Goal: Task Accomplishment & Management: Use online tool/utility

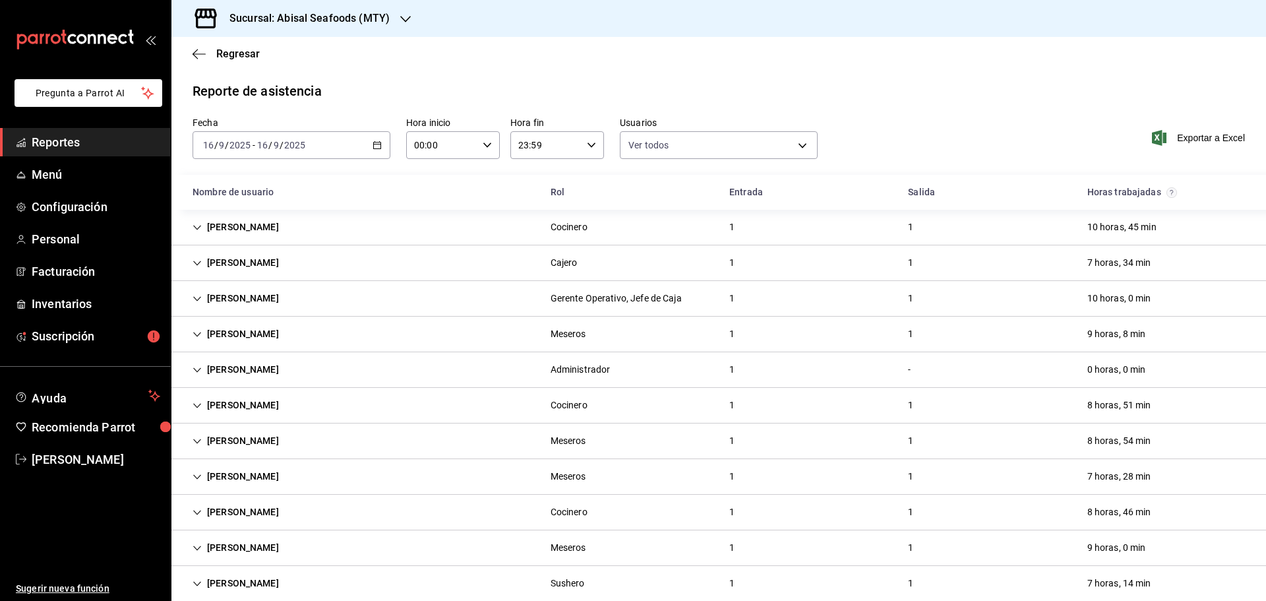
drag, startPoint x: 105, startPoint y: 128, endPoint x: 113, endPoint y: 134, distance: 10.4
click at [105, 128] on link "Reportes" at bounding box center [85, 142] width 171 height 28
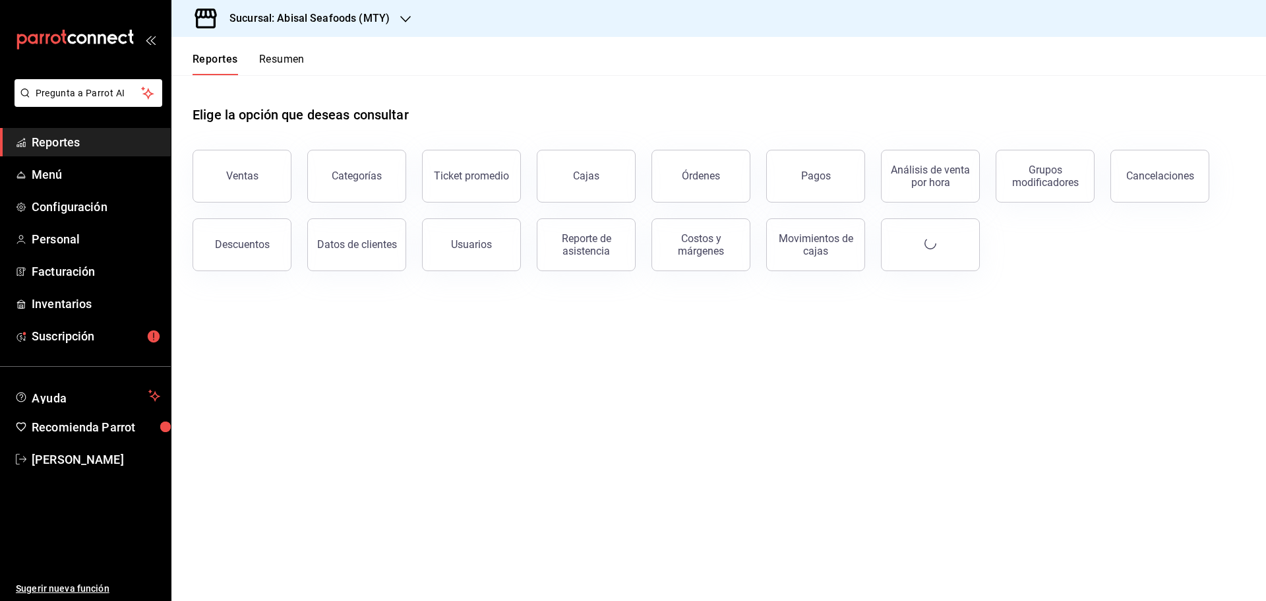
click at [344, 11] on h3 "Sucursal: Abisal Seafoods (MTY)" at bounding box center [304, 19] width 171 height 16
click at [228, 115] on div "Deep" at bounding box center [270, 116] width 177 height 14
click at [562, 236] on div "Reporte de asistencia" at bounding box center [586, 244] width 82 height 25
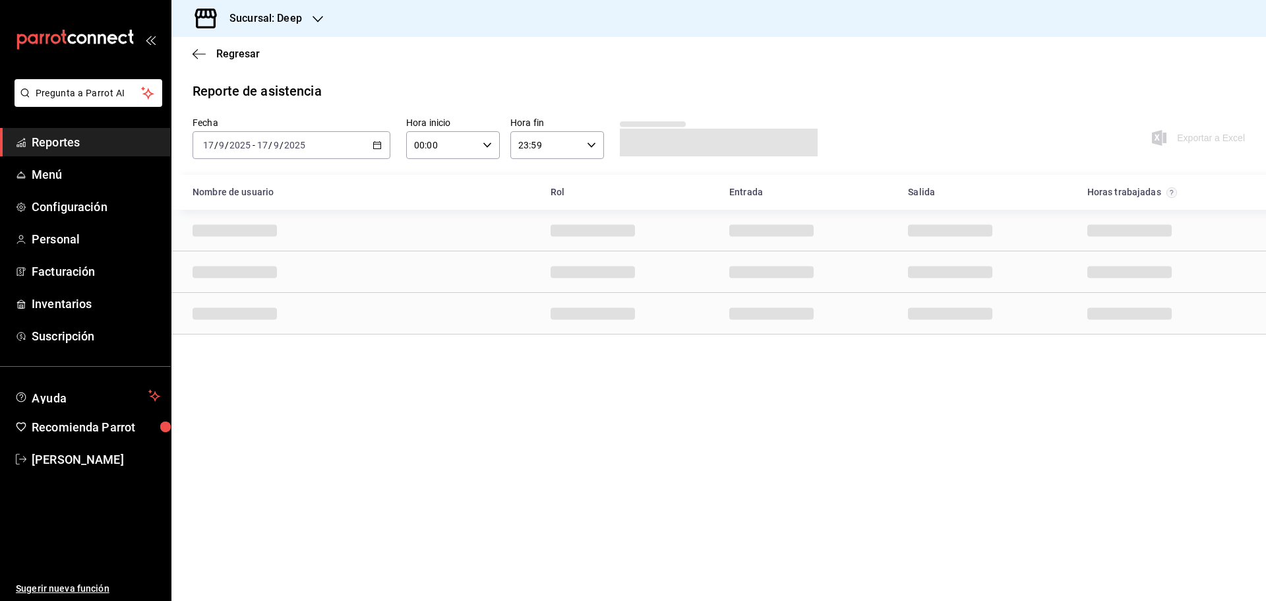
click at [386, 146] on div "[DATE] [DATE] - [DATE] [DATE]" at bounding box center [292, 145] width 198 height 28
click at [284, 327] on span "Rango de fechas" at bounding box center [255, 333] width 102 height 14
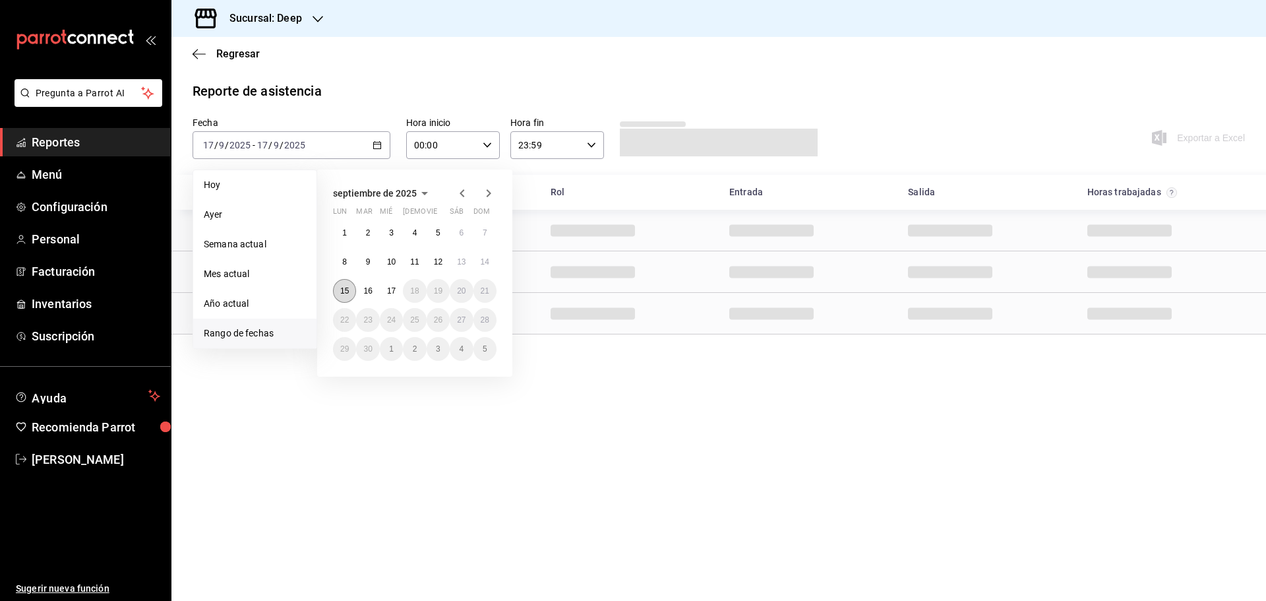
click at [342, 292] on abbr "15" at bounding box center [344, 290] width 9 height 9
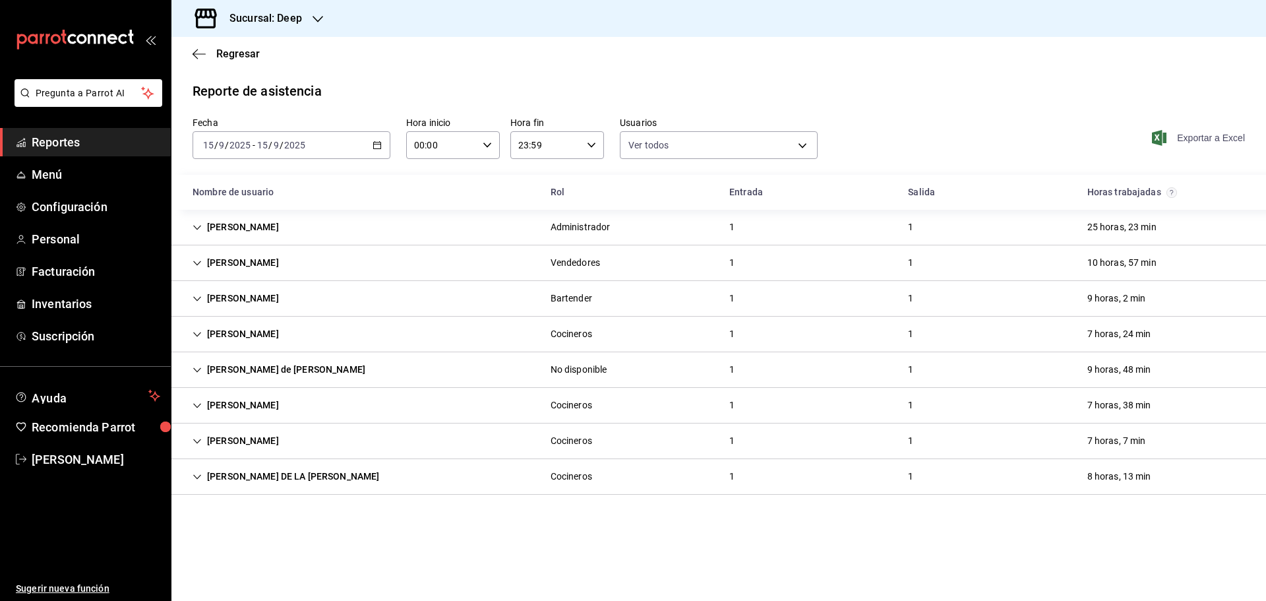
click at [1198, 138] on span "Exportar a Excel" at bounding box center [1200, 138] width 90 height 16
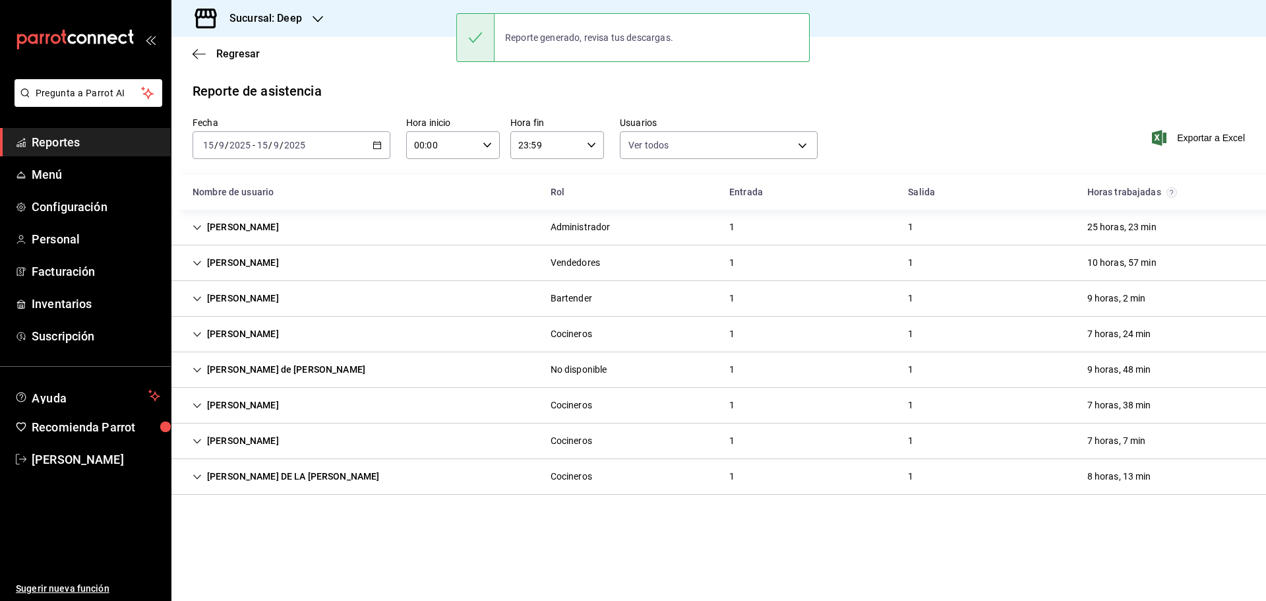
click at [377, 141] on icon "button" at bounding box center [377, 144] width 9 height 9
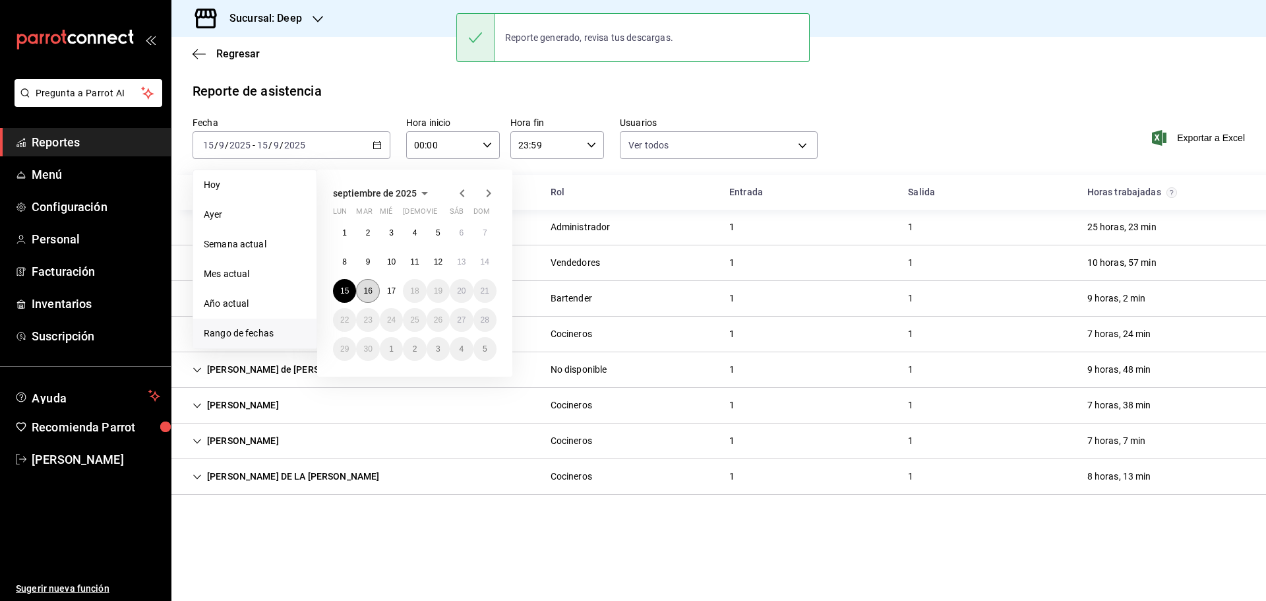
click at [375, 286] on button "16" at bounding box center [367, 291] width 23 height 24
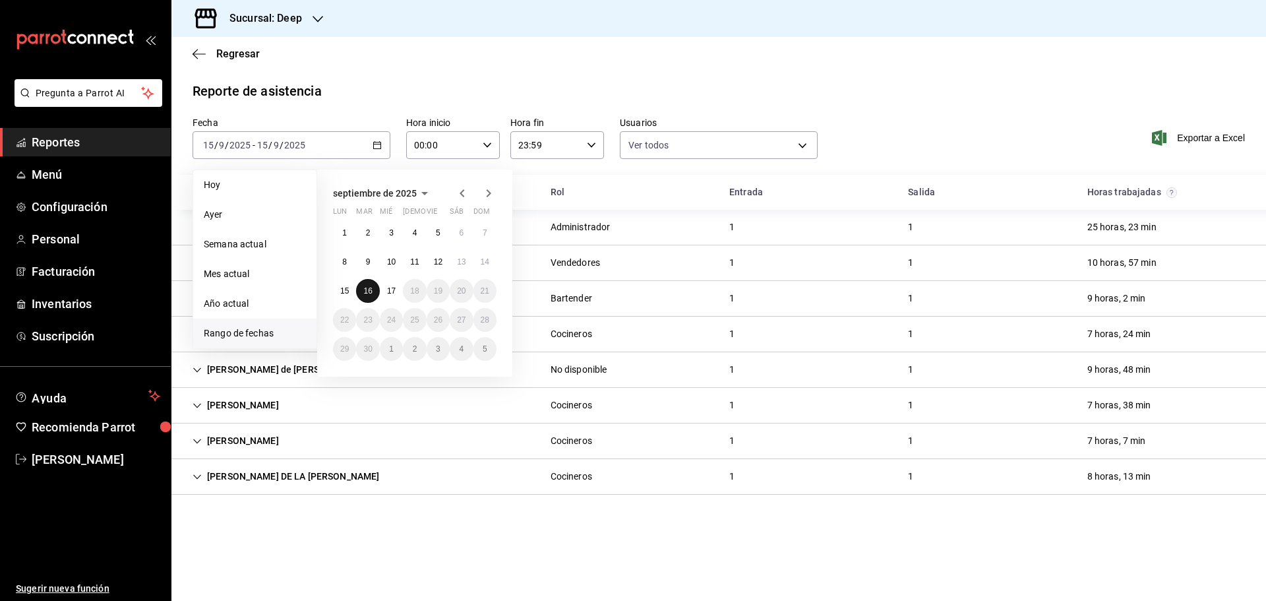
click at [375, 286] on button "16" at bounding box center [367, 291] width 23 height 24
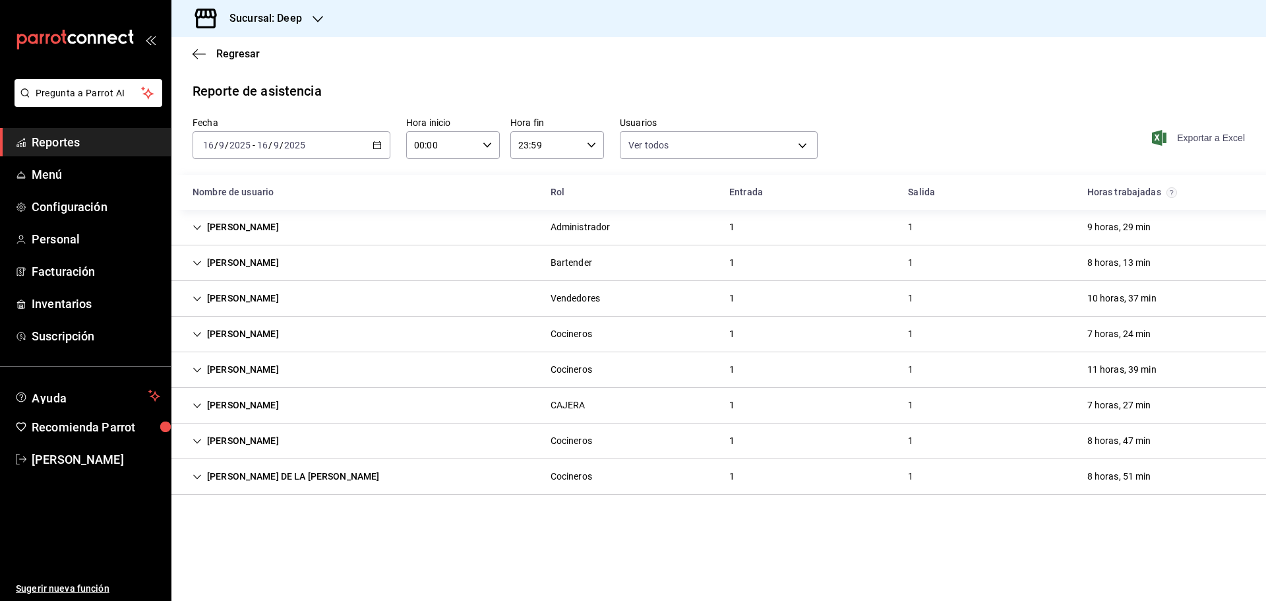
click at [1203, 137] on span "Exportar a Excel" at bounding box center [1200, 138] width 90 height 16
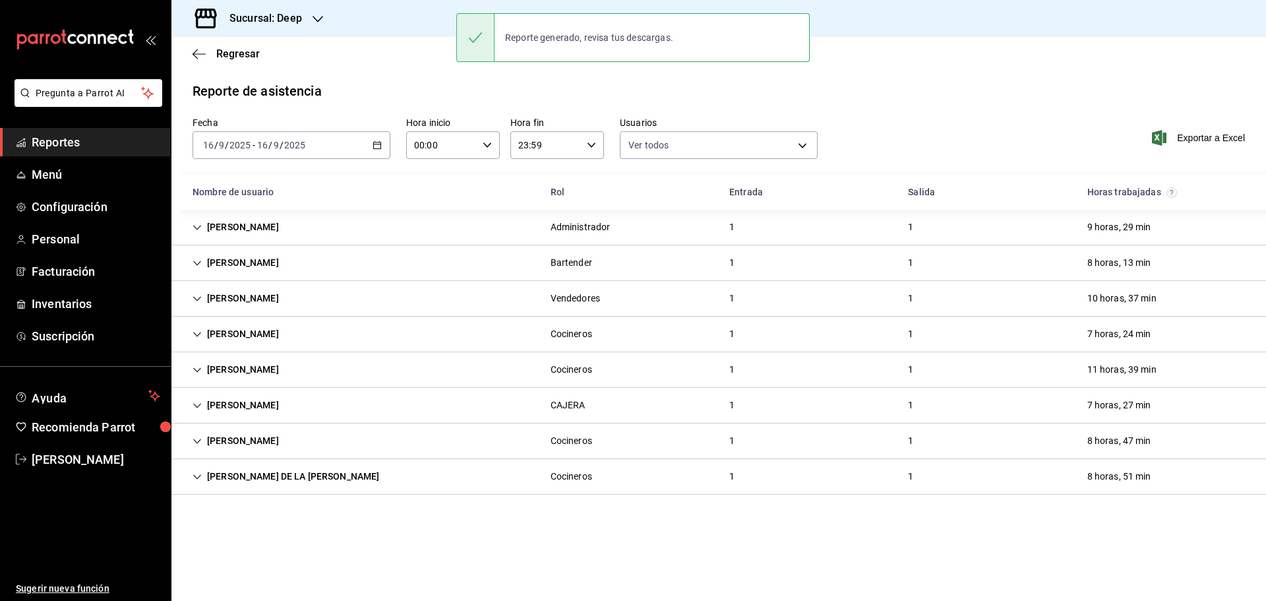
click at [299, 22] on h3 "Sucursal: Deep" at bounding box center [260, 19] width 83 height 16
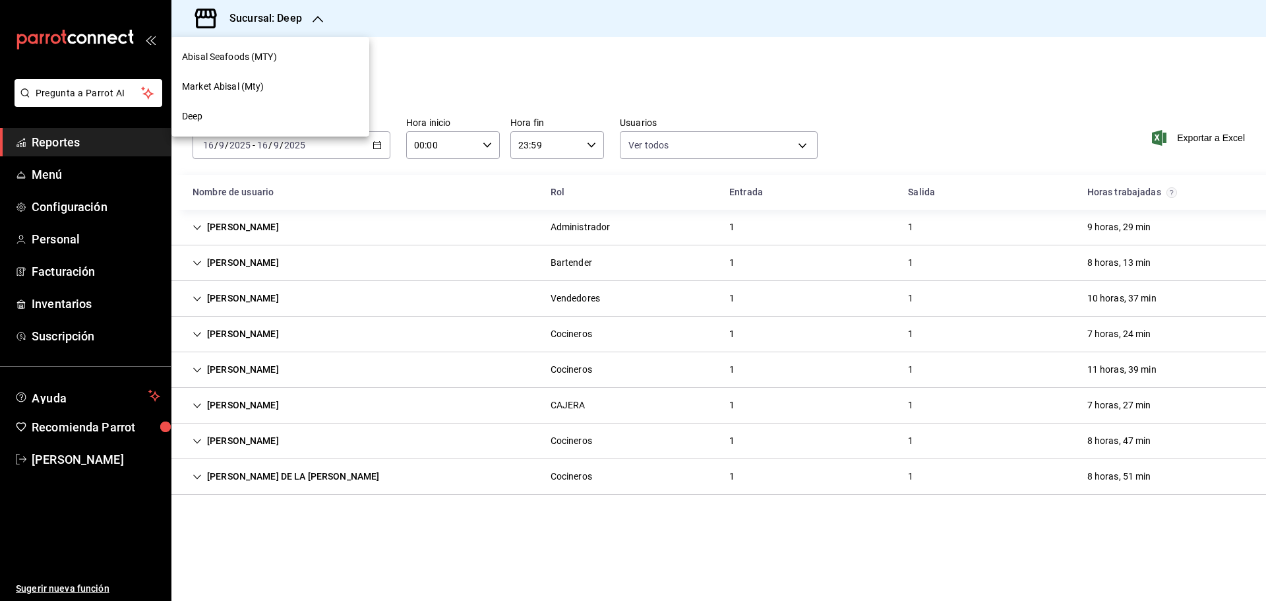
click at [262, 85] on span "Market Abisal (Mty)" at bounding box center [223, 87] width 82 height 14
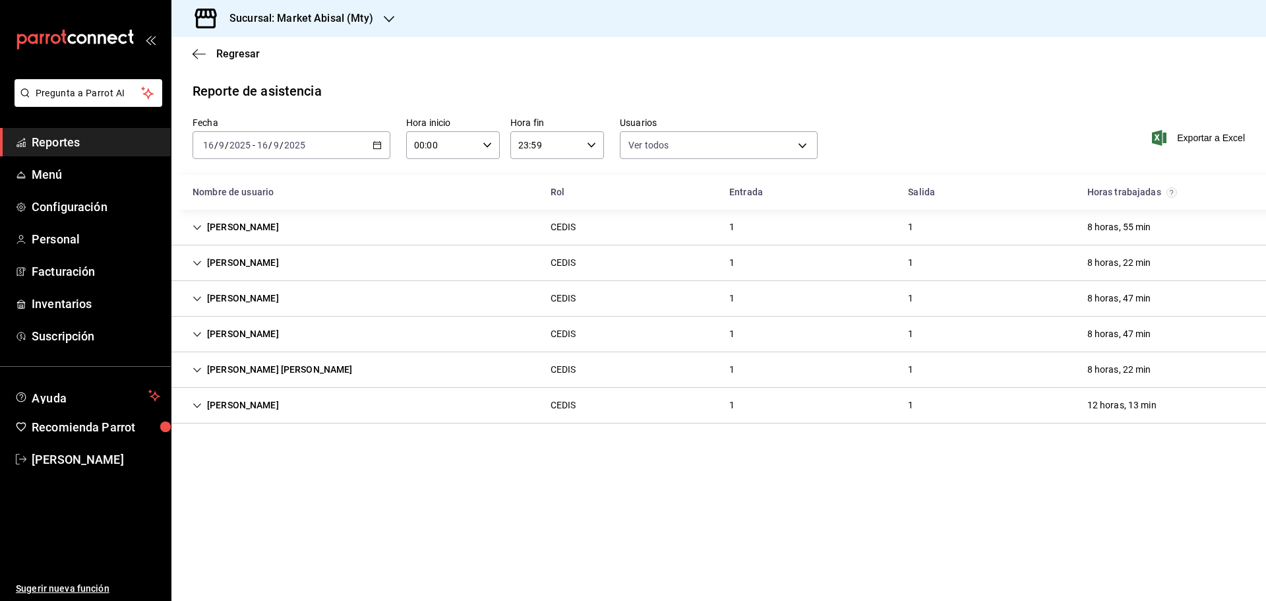
click at [371, 145] on div "[DATE] [DATE] - [DATE] [DATE]" at bounding box center [292, 145] width 198 height 28
click at [277, 332] on span "Rango de fechas" at bounding box center [255, 333] width 102 height 14
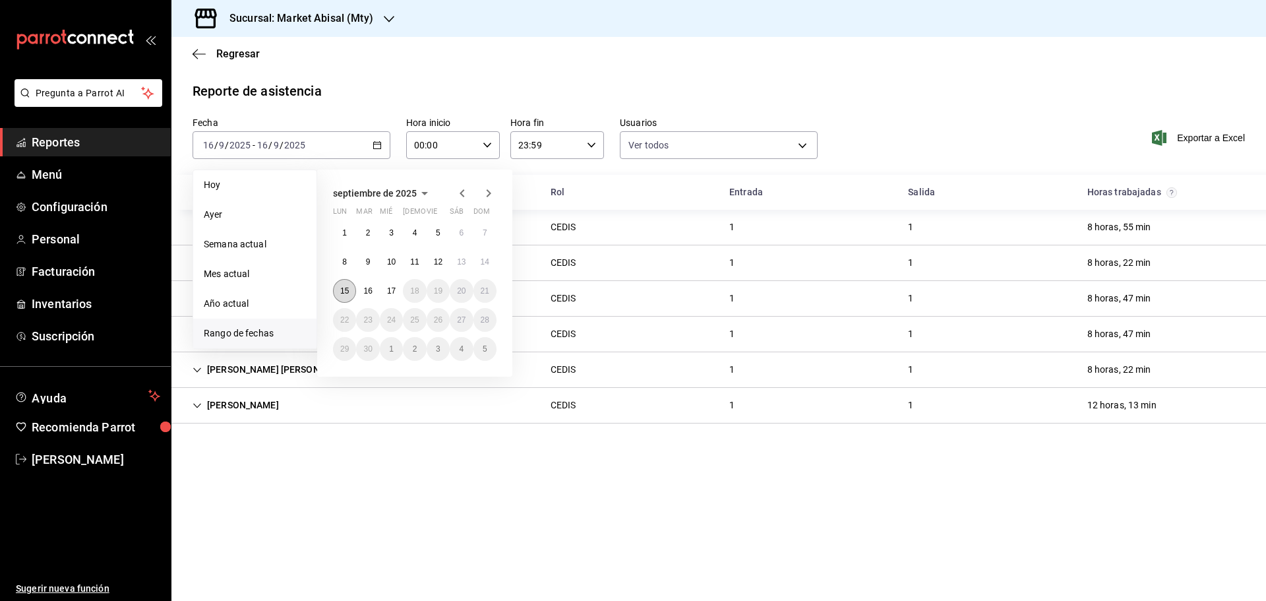
click at [347, 293] on abbr "15" at bounding box center [344, 290] width 9 height 9
click at [348, 293] on abbr "15" at bounding box center [344, 290] width 9 height 9
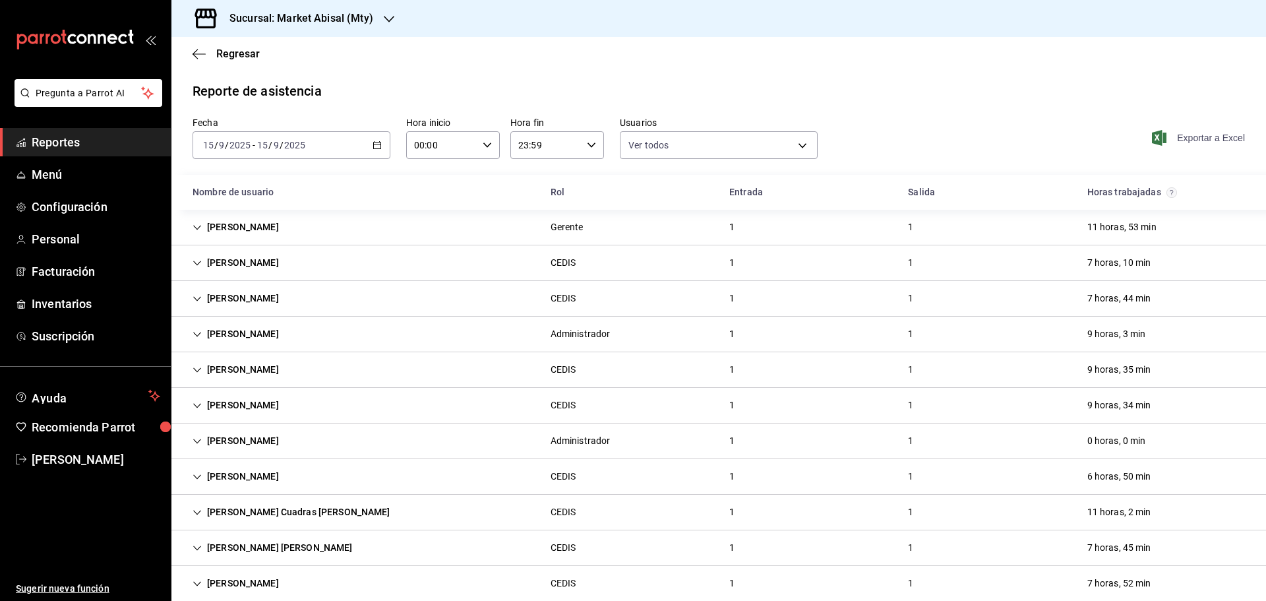
click at [1166, 139] on span "Exportar a Excel" at bounding box center [1200, 138] width 90 height 16
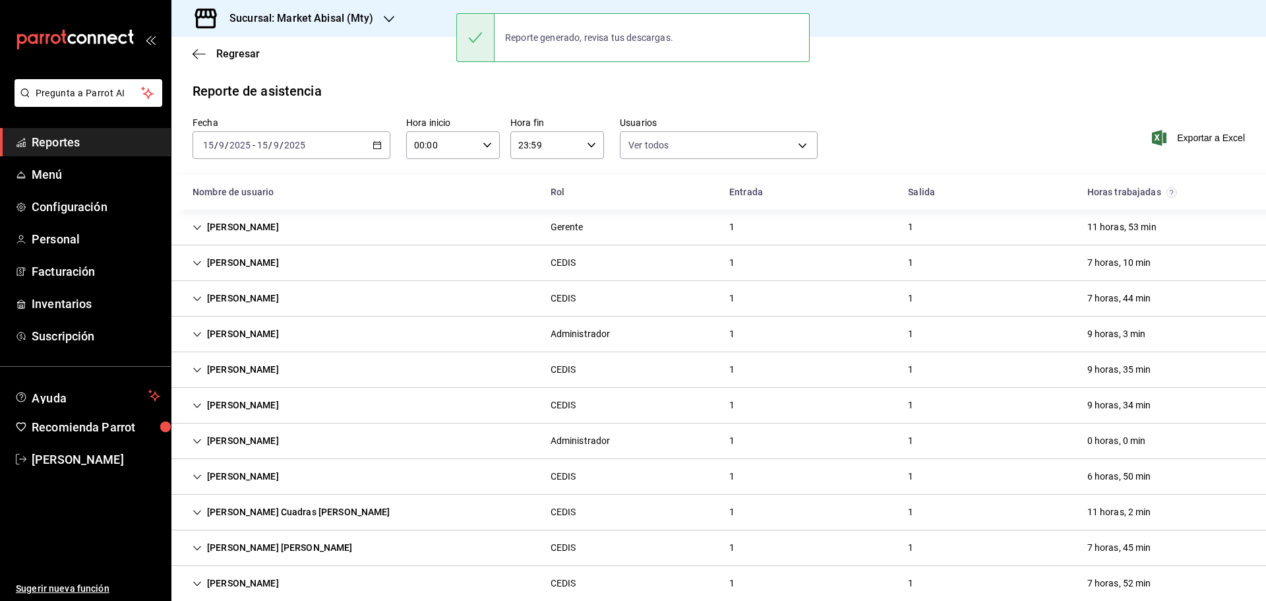
click at [377, 149] on \(Stroke\) "button" at bounding box center [377, 145] width 8 height 7
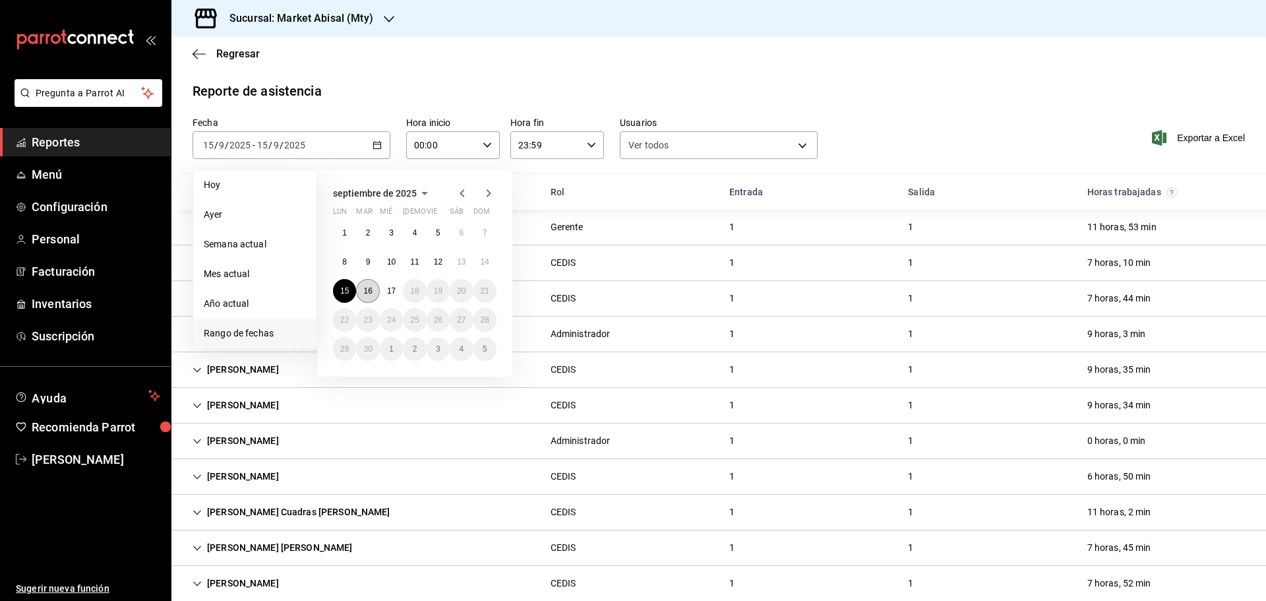
click at [375, 288] on button "16" at bounding box center [367, 291] width 23 height 24
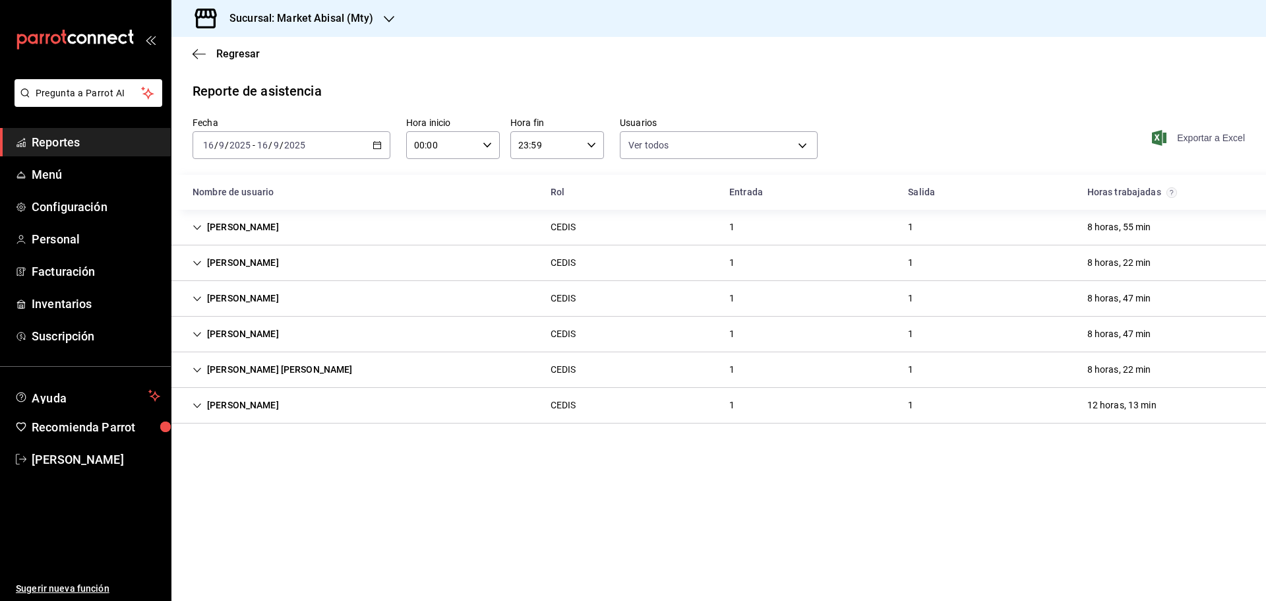
click at [1208, 140] on span "Exportar a Excel" at bounding box center [1200, 138] width 90 height 16
